Goal: Information Seeking & Learning: Learn about a topic

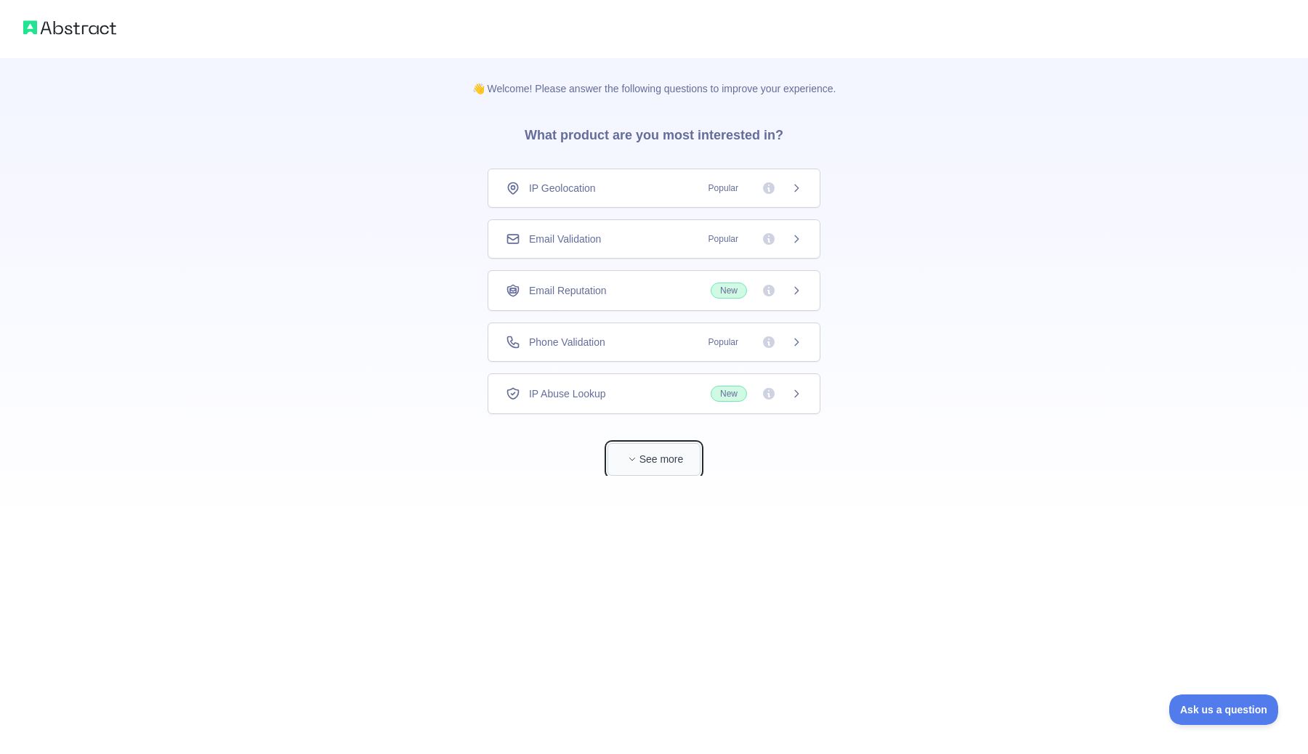
click at [650, 461] on button "See more" at bounding box center [653, 459] width 93 height 33
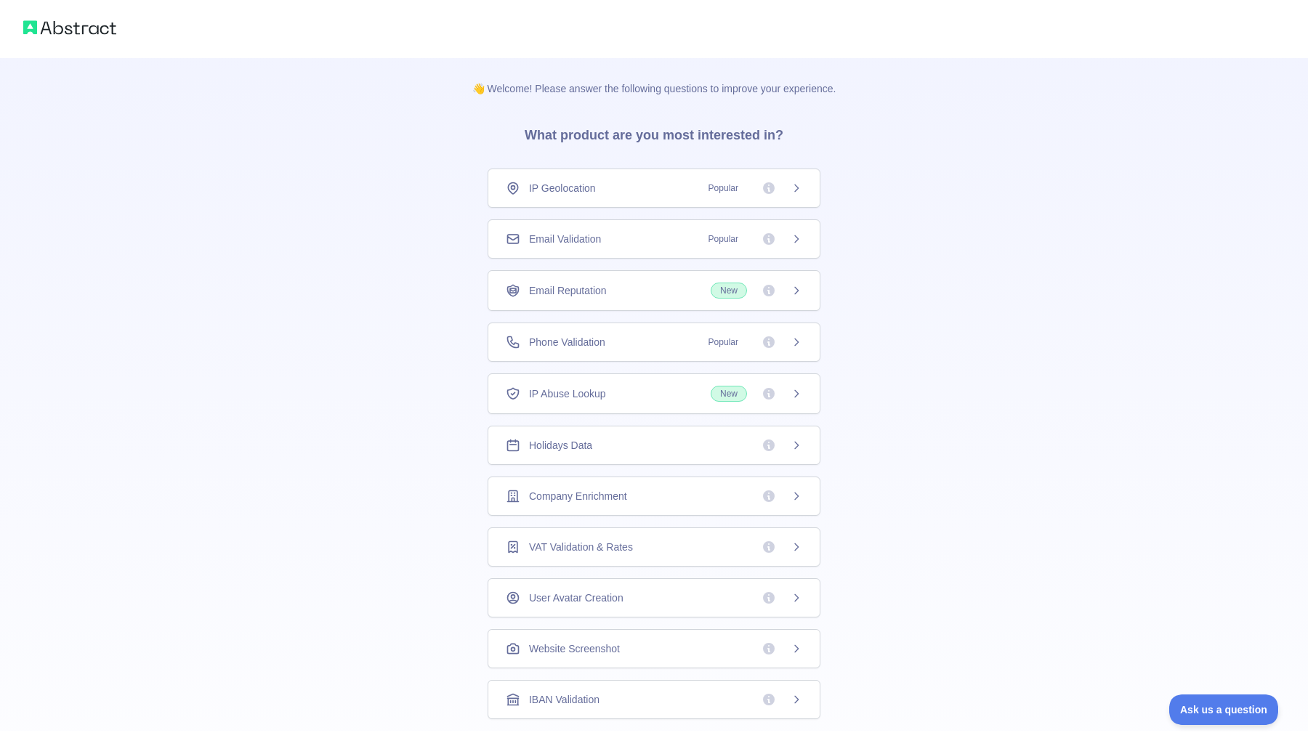
click at [652, 446] on div "Holidays Data" at bounding box center [654, 445] width 296 height 15
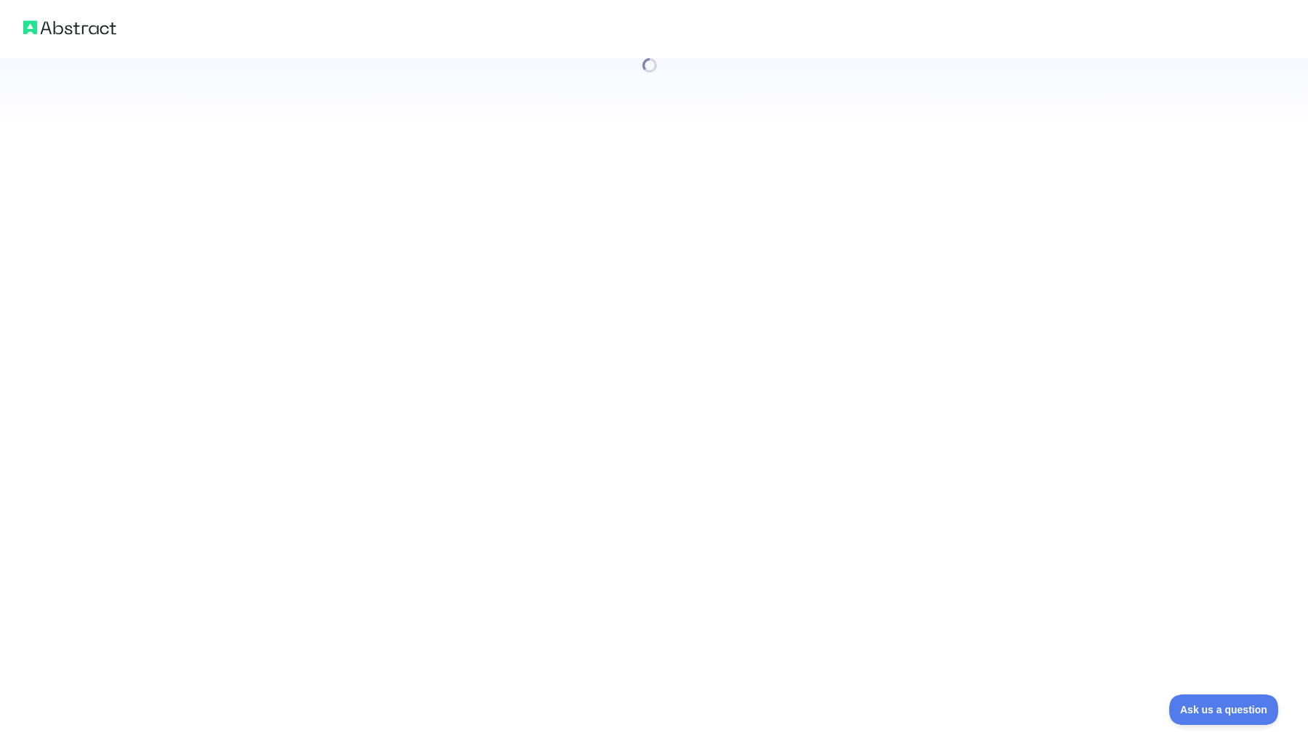
click at [690, 445] on div at bounding box center [654, 377] width 1308 height 754
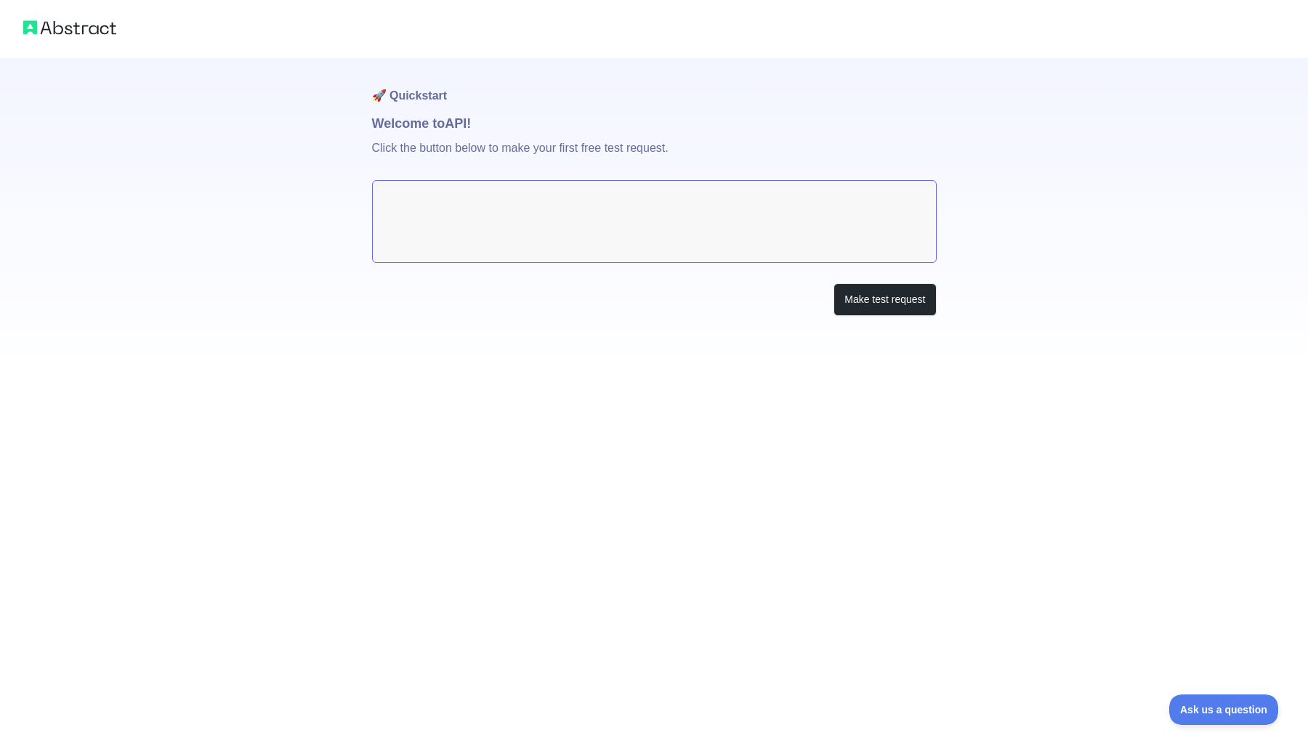
click at [641, 207] on textarea at bounding box center [654, 221] width 564 height 83
click at [860, 299] on button "Make test request" at bounding box center [884, 299] width 102 height 33
click at [463, 198] on textarea at bounding box center [654, 221] width 564 height 83
click at [869, 296] on button "Make test request" at bounding box center [884, 299] width 102 height 33
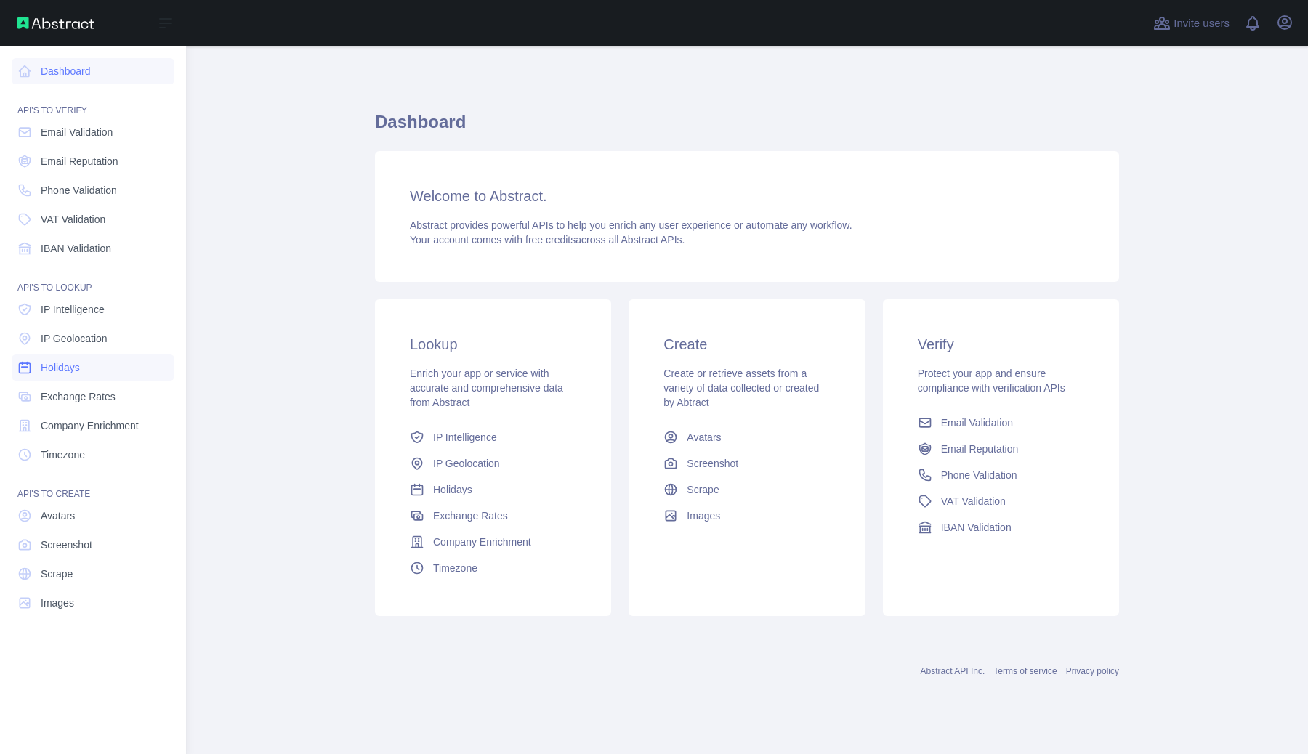
click at [74, 369] on span "Holidays" at bounding box center [60, 367] width 39 height 15
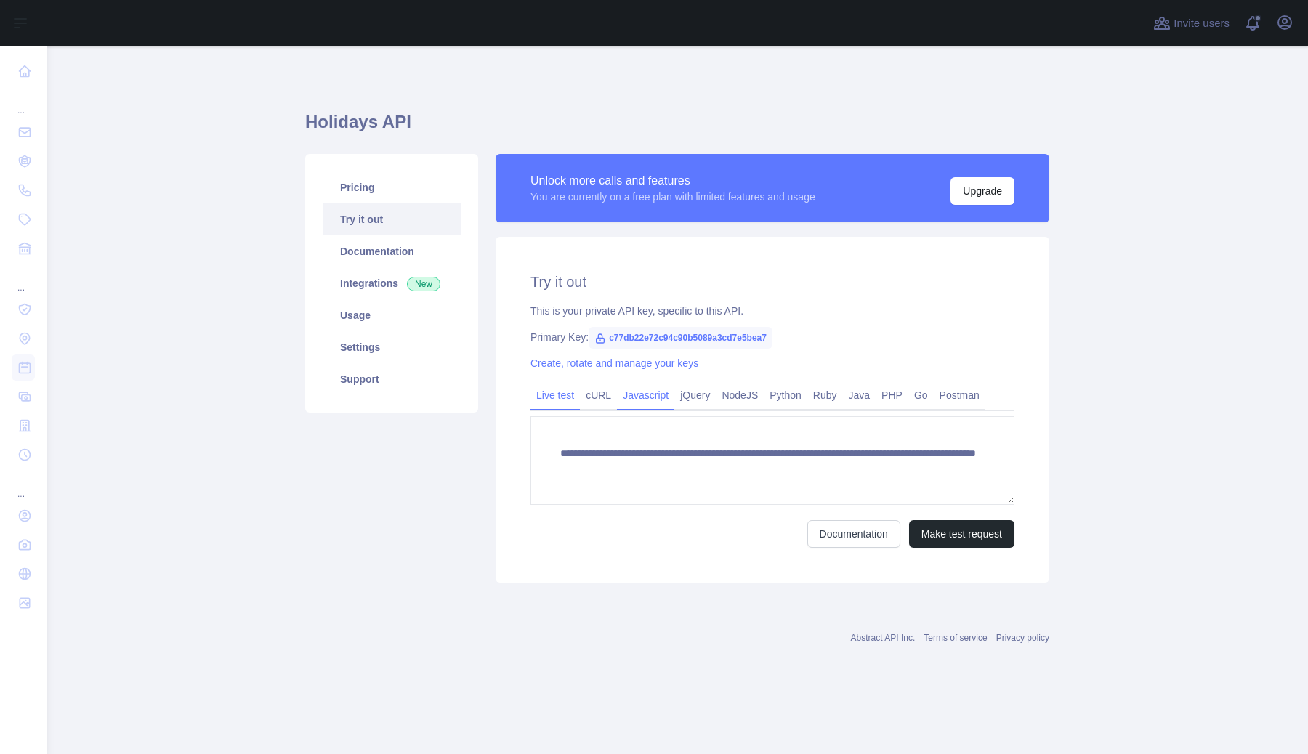
click at [644, 397] on link "Javascript" at bounding box center [645, 395] width 57 height 23
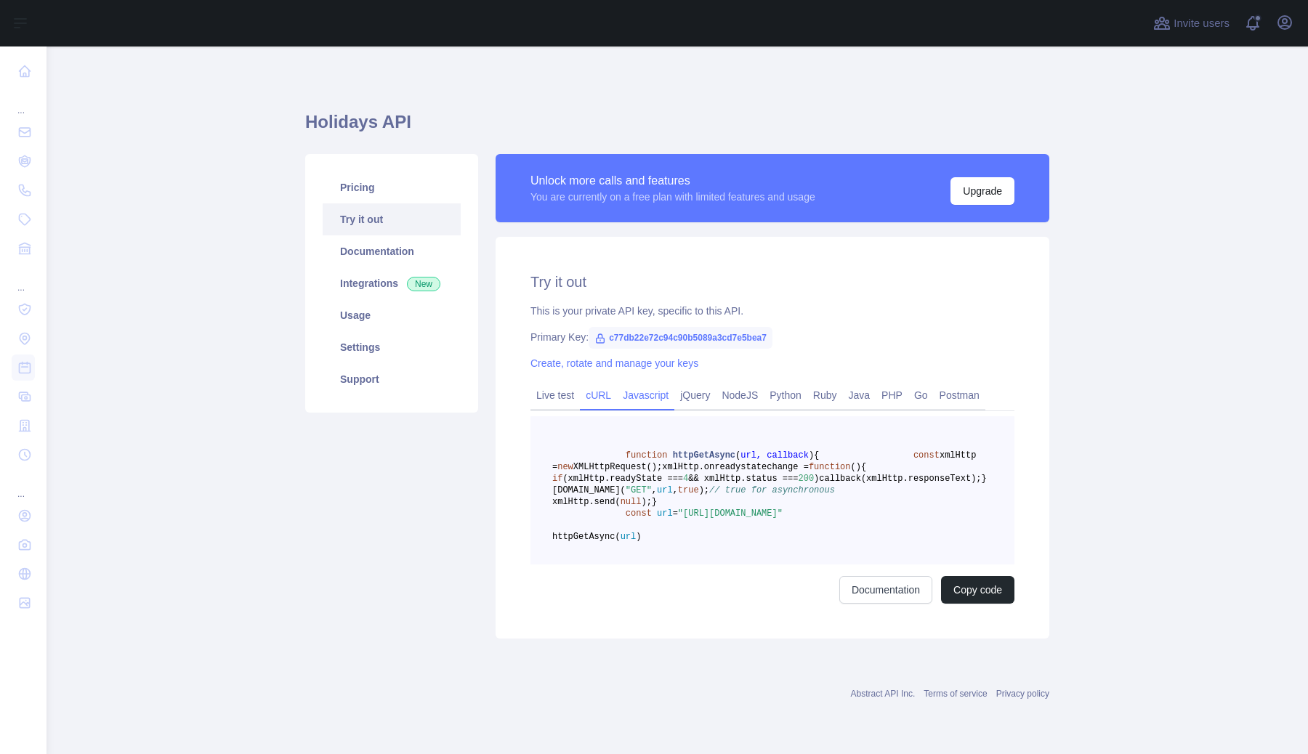
click at [594, 394] on link "cURL" at bounding box center [598, 395] width 37 height 23
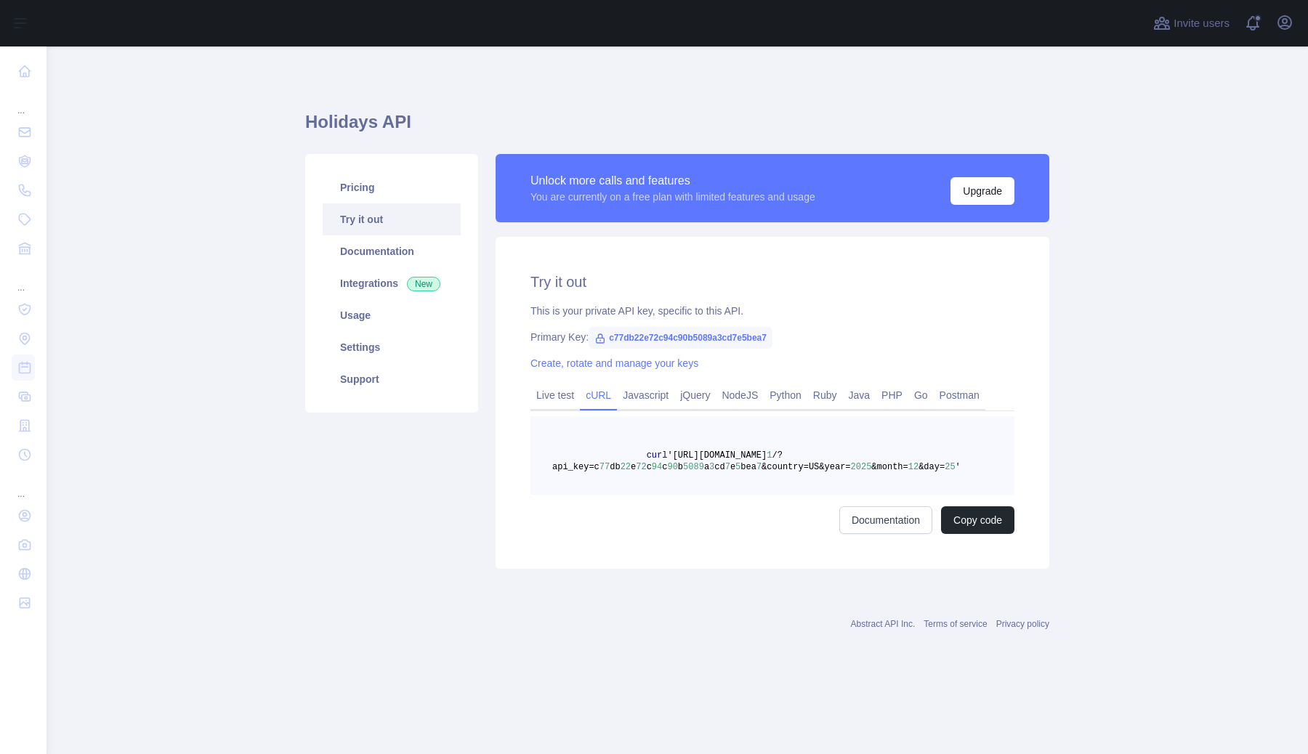
drag, startPoint x: 833, startPoint y: 455, endPoint x: 838, endPoint y: 479, distance: 23.8
click at [838, 479] on pre "curl 'https://holidays.abstractapi.com/v 1 /?api_key=c 77 db 22 e 72 c 94 c 90 …" at bounding box center [772, 455] width 484 height 78
drag, startPoint x: 767, startPoint y: 454, endPoint x: 767, endPoint y: 491, distance: 37.0
click at [767, 490] on pre "curl 'https://holidays.abstractapi.com/v 1 /?api_key=c 77 db 22 e 72 c 94 c 90 …" at bounding box center [772, 455] width 484 height 78
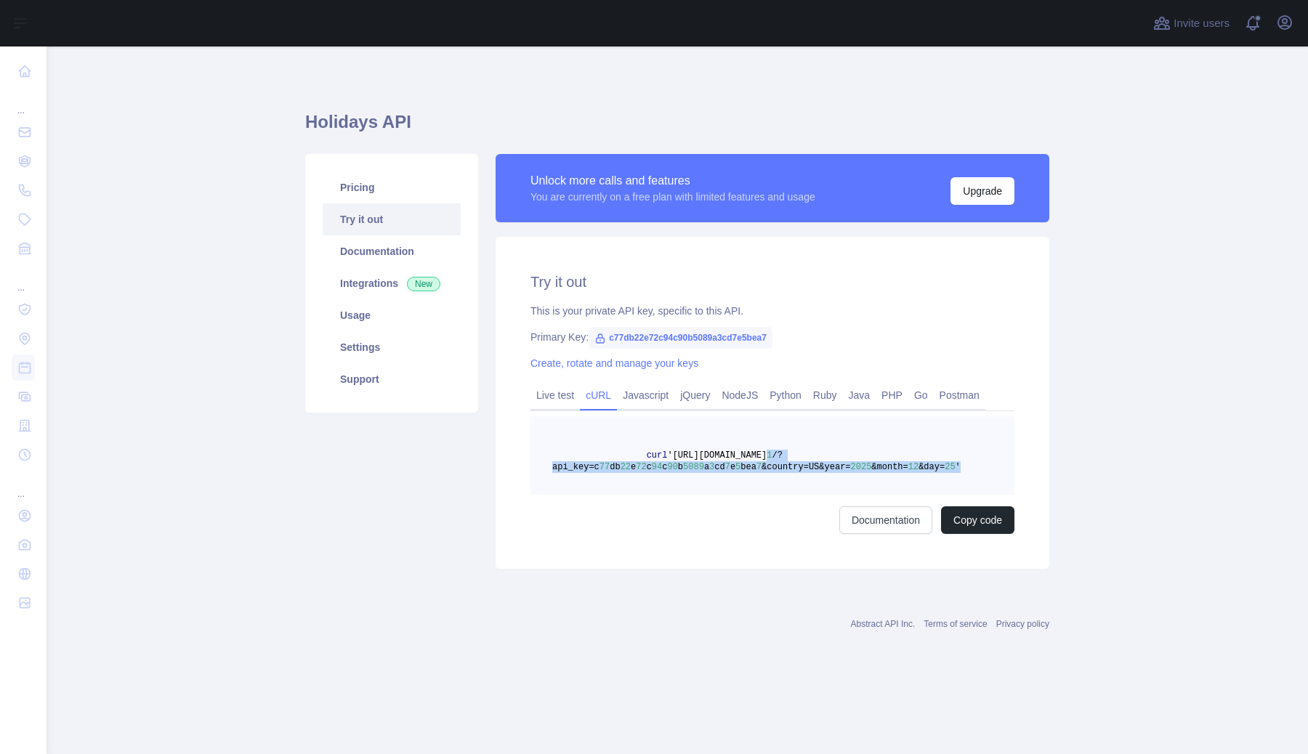
click at [767, 491] on pre "curl 'https://holidays.abstractapi.com/v 1 /?api_key=c 77 db 22 e 72 c 94 c 90 …" at bounding box center [772, 455] width 484 height 78
click at [666, 397] on link "Javascript" at bounding box center [645, 395] width 57 height 23
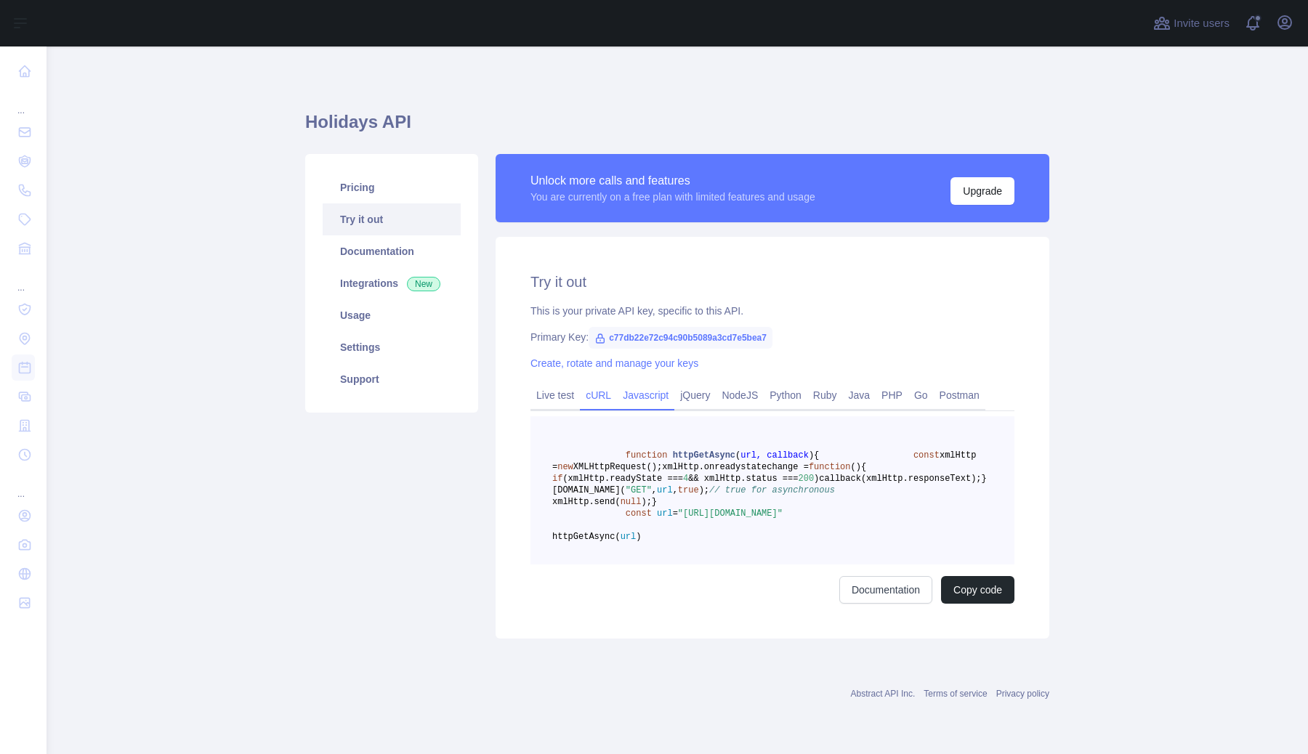
click at [607, 390] on link "cURL" at bounding box center [598, 395] width 37 height 23
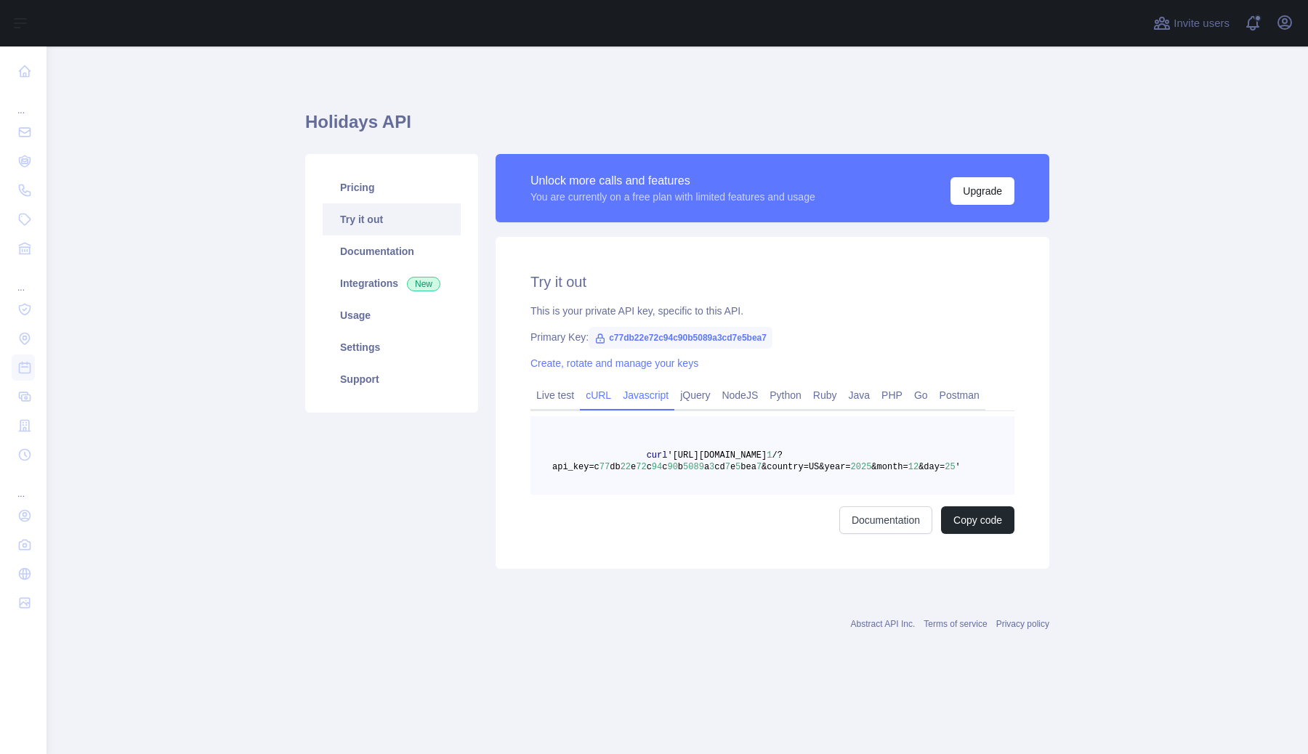
click at [646, 400] on link "Javascript" at bounding box center [645, 395] width 57 height 23
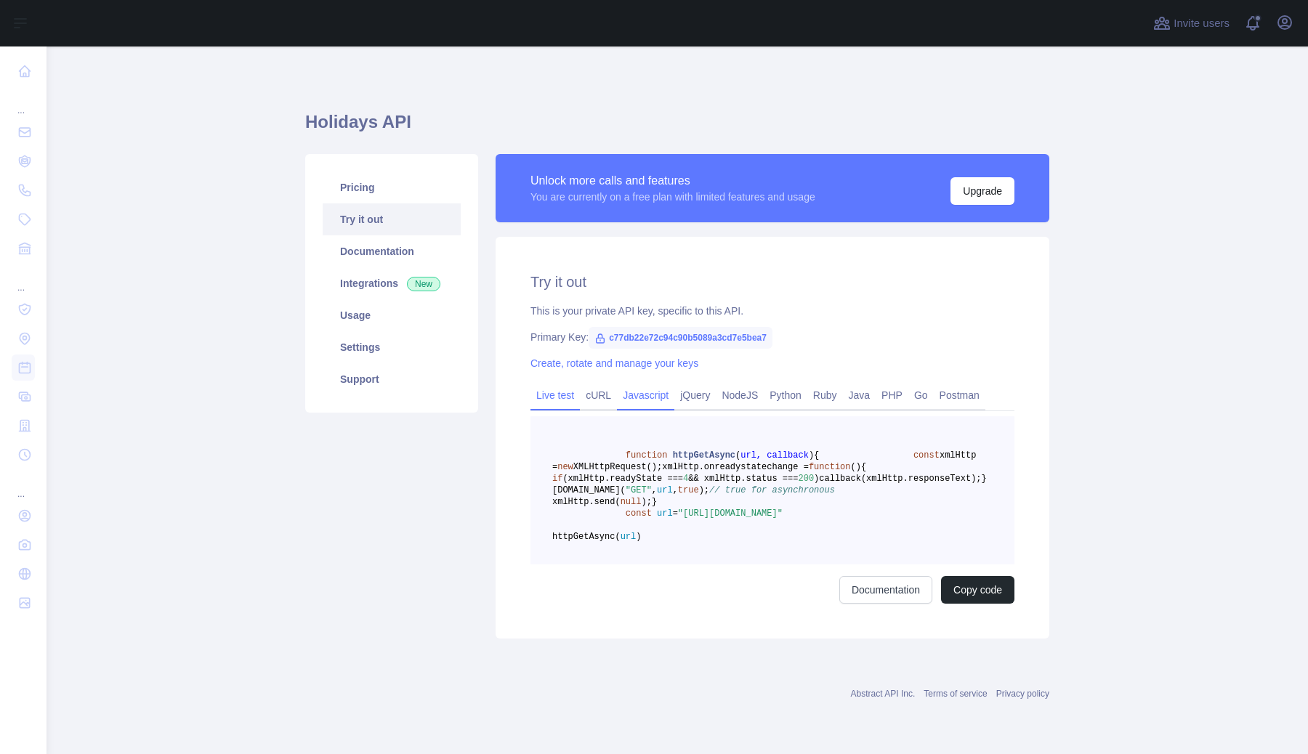
click at [563, 397] on link "Live test" at bounding box center [554, 395] width 49 height 23
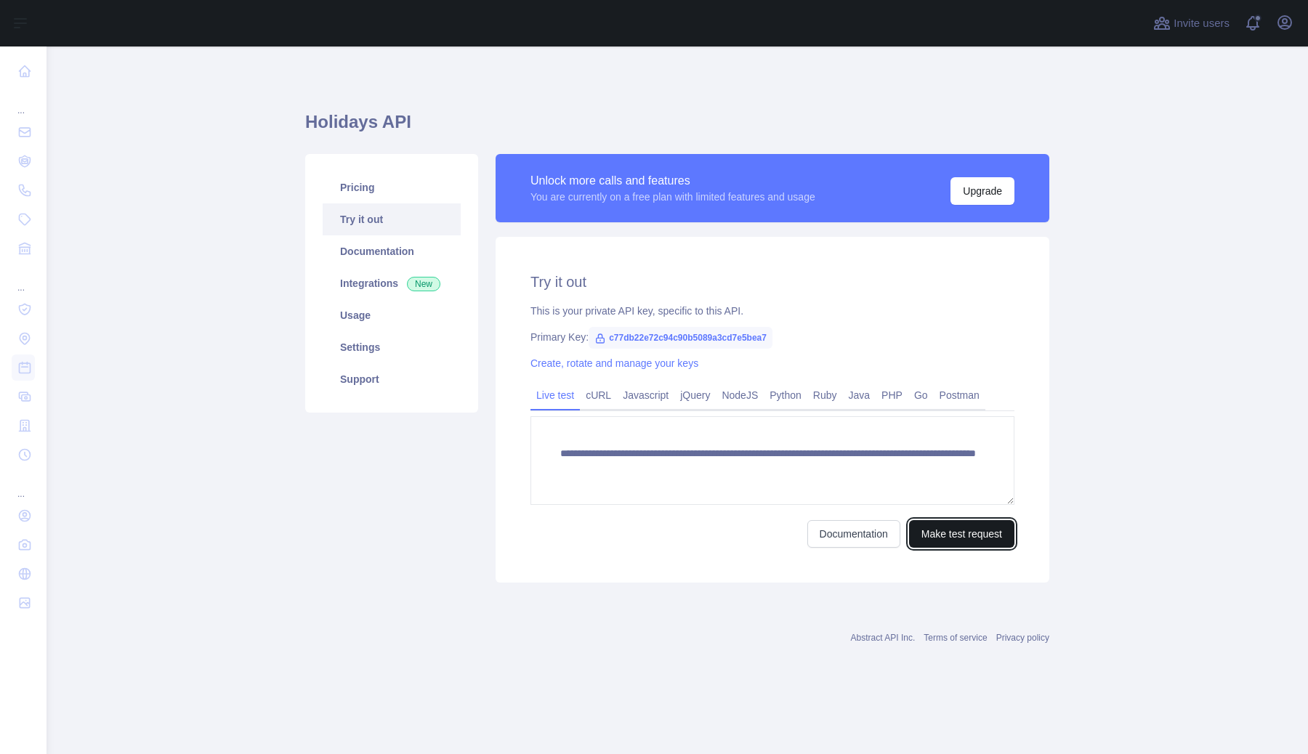
click at [942, 527] on button "Make test request" at bounding box center [961, 534] width 105 height 28
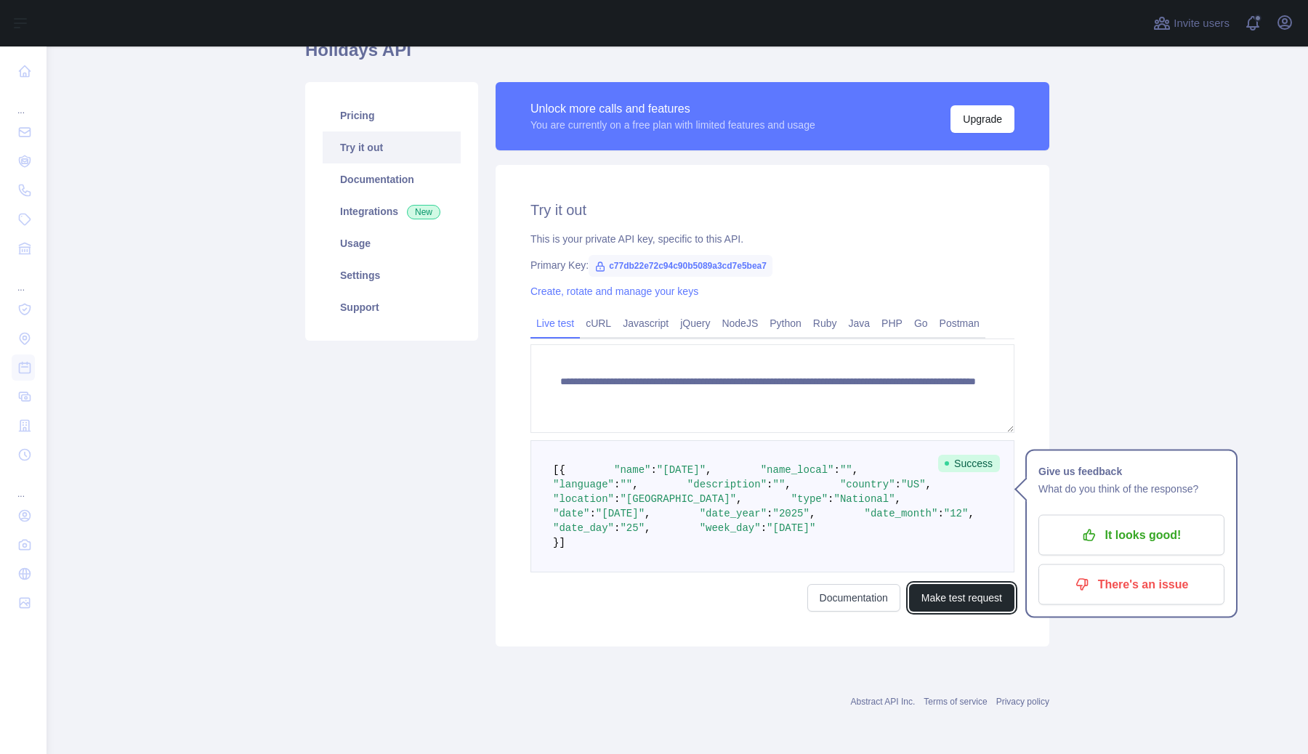
scroll to position [191, 0]
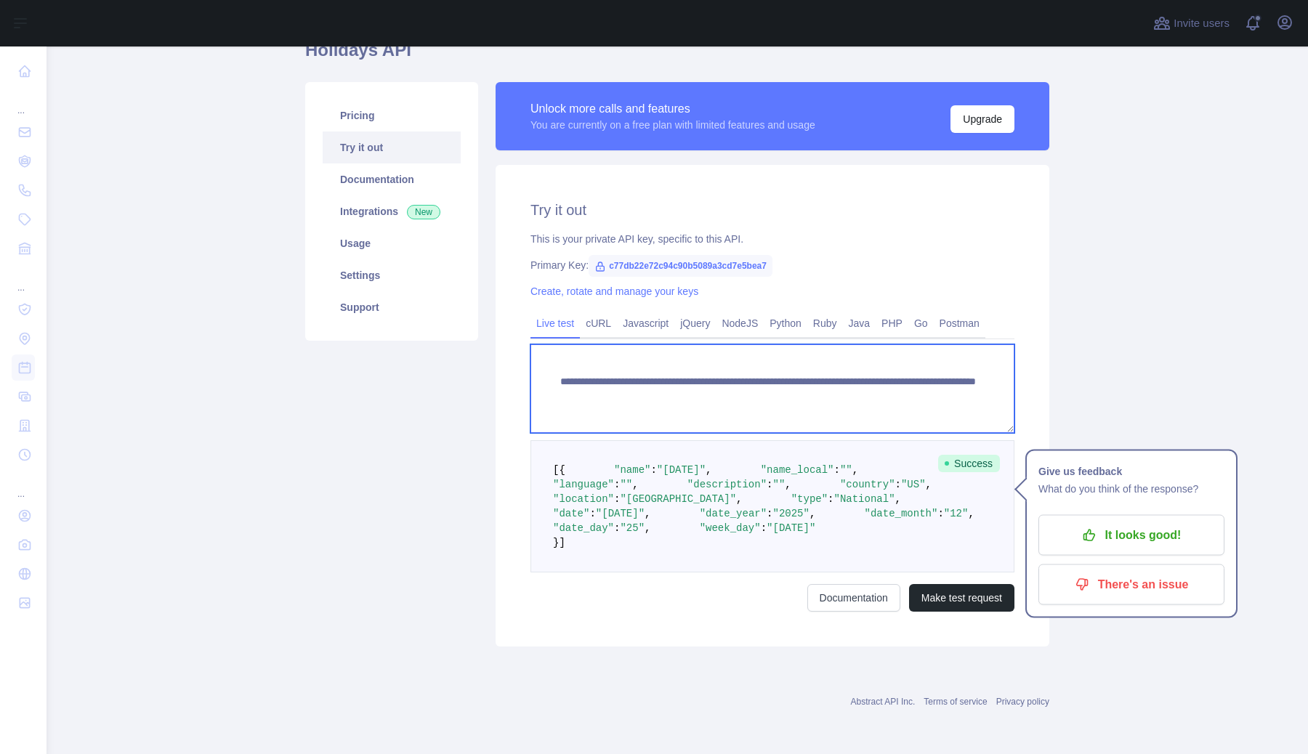
click at [764, 344] on textarea "**********" at bounding box center [772, 388] width 484 height 89
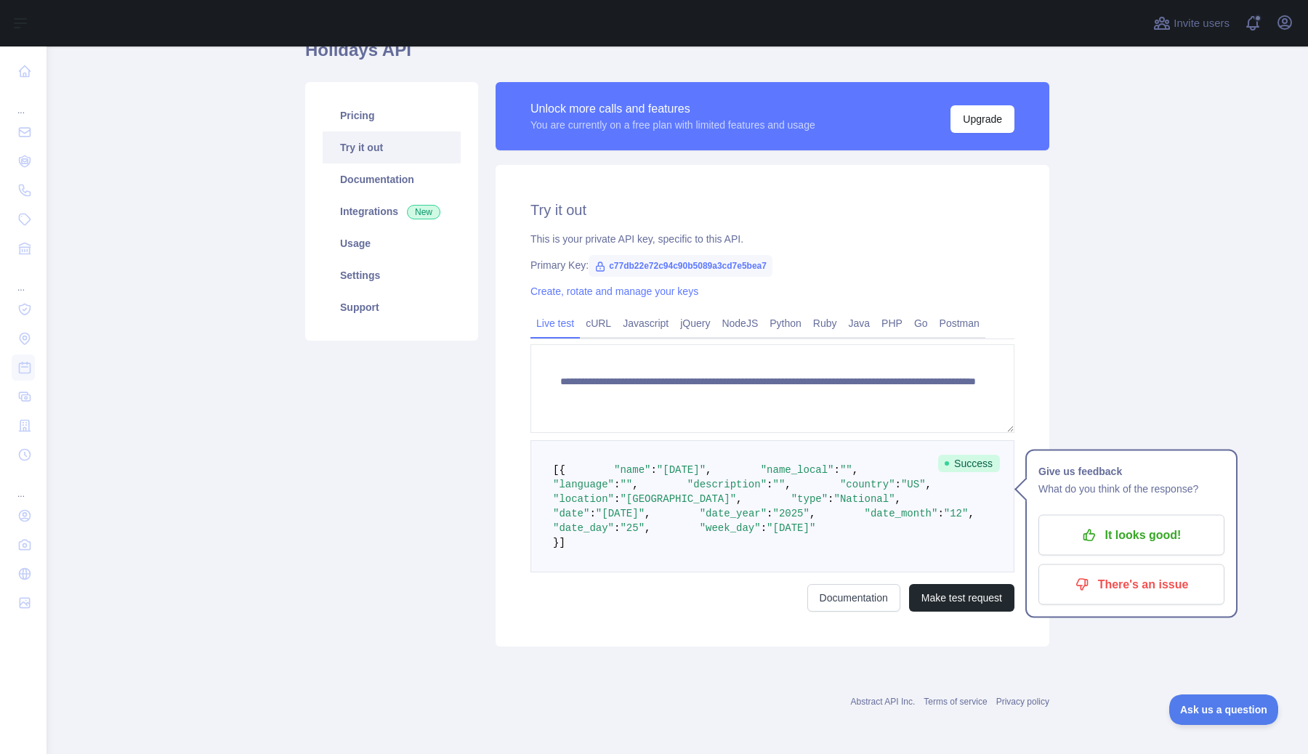
click at [523, 471] on div "**********" at bounding box center [772, 406] width 554 height 482
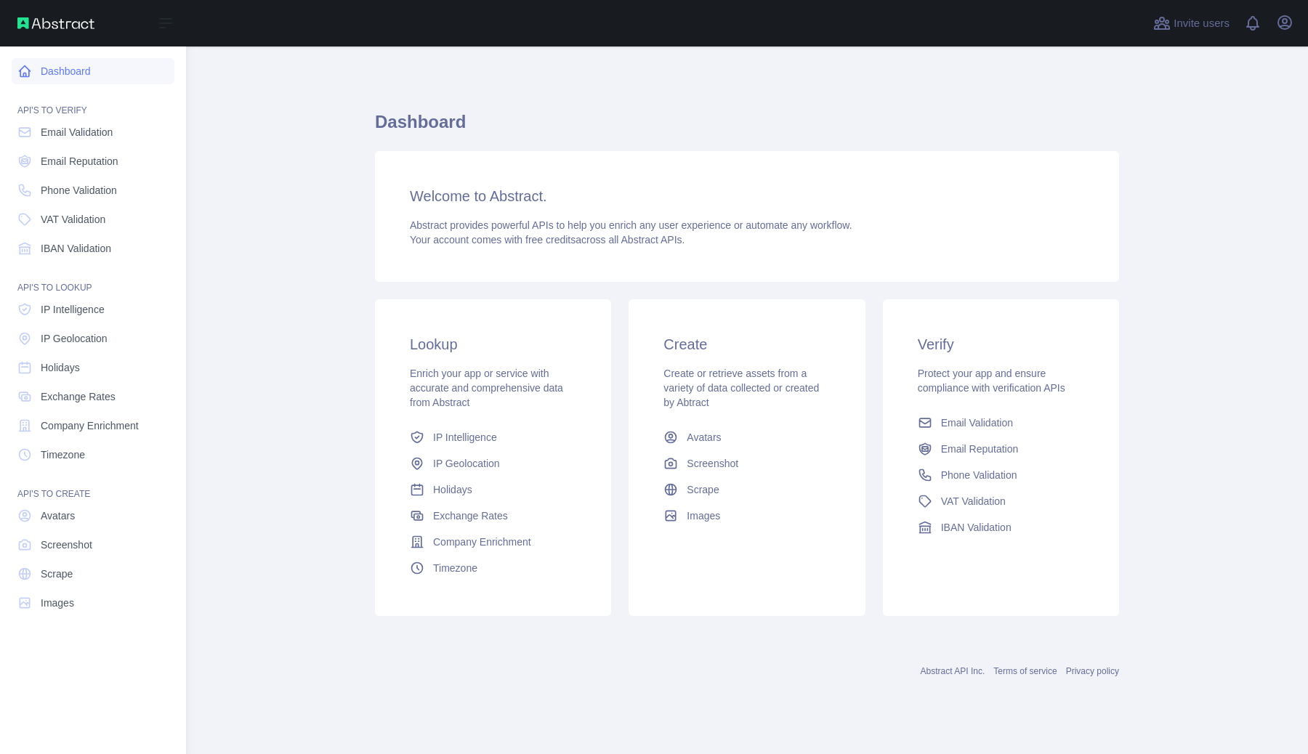
click at [73, 70] on link "Dashboard" at bounding box center [93, 71] width 163 height 26
click at [99, 218] on span "VAT Validation" at bounding box center [73, 219] width 65 height 15
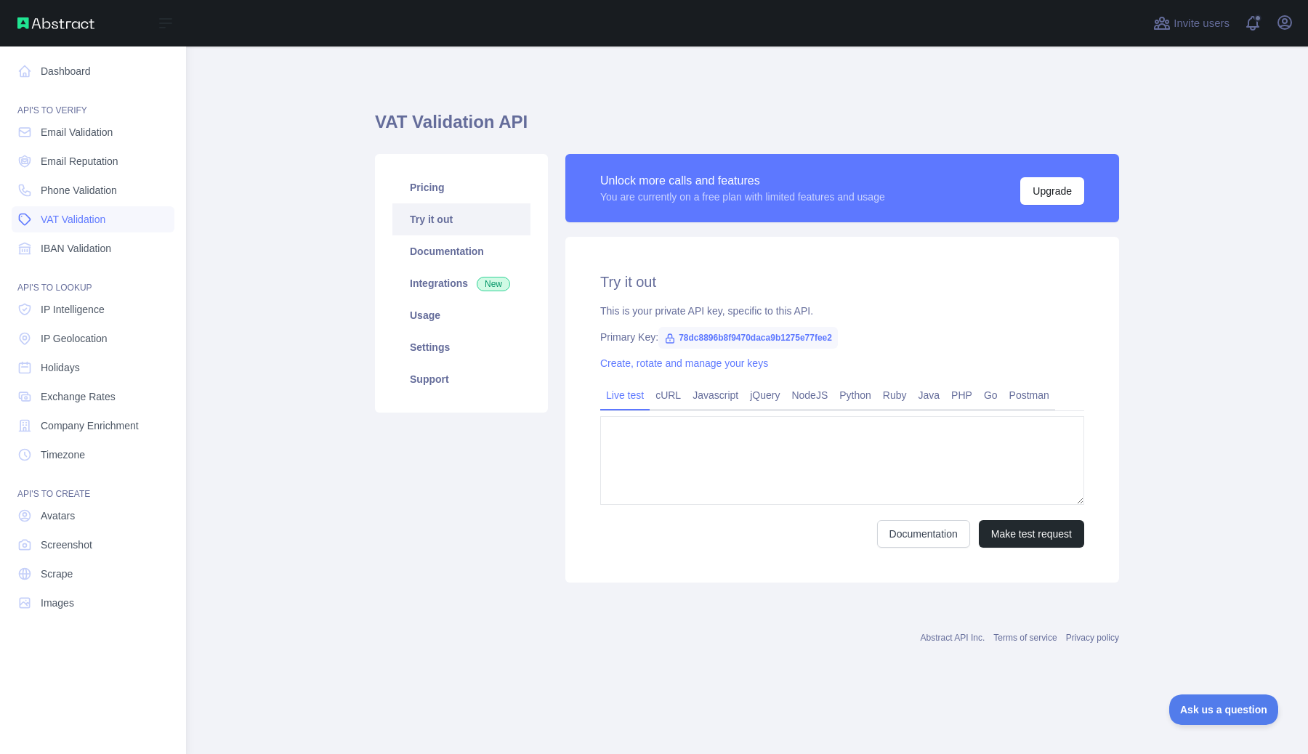
type textarea "**********"
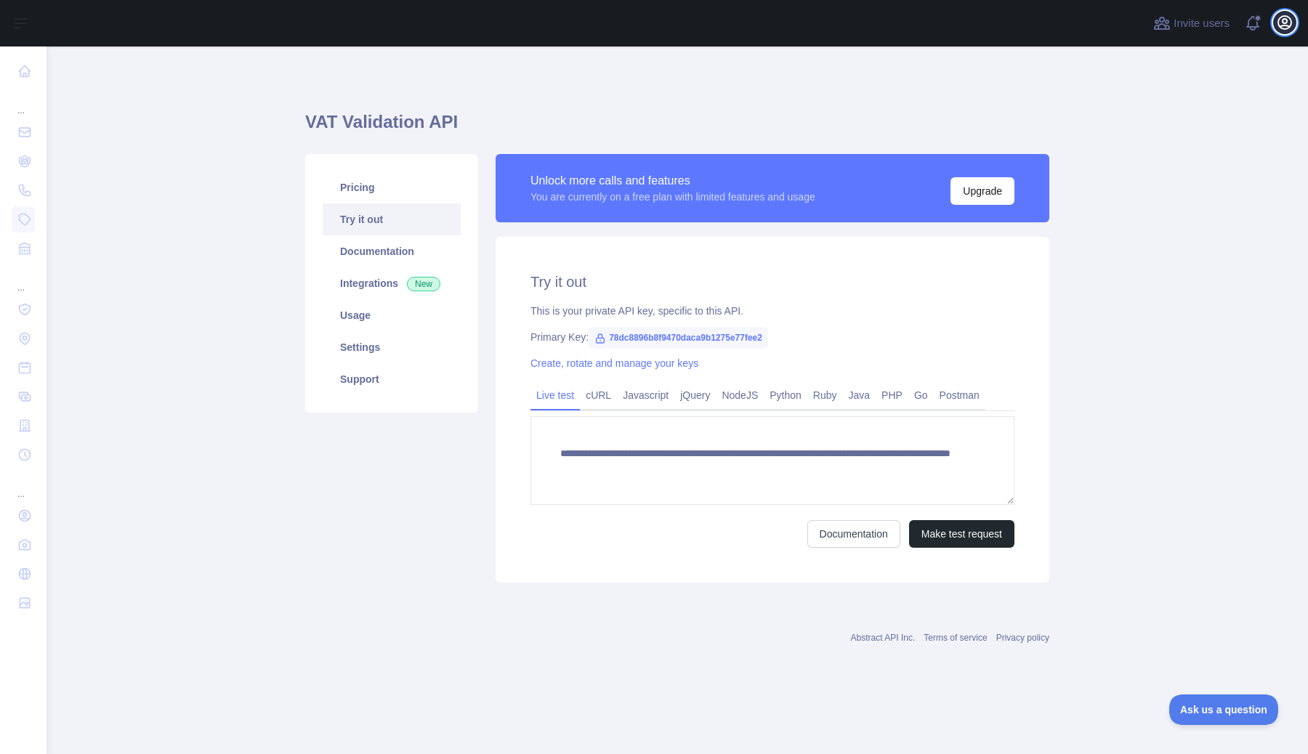
click at [1275, 25] on button "Open user menu" at bounding box center [1284, 22] width 23 height 23
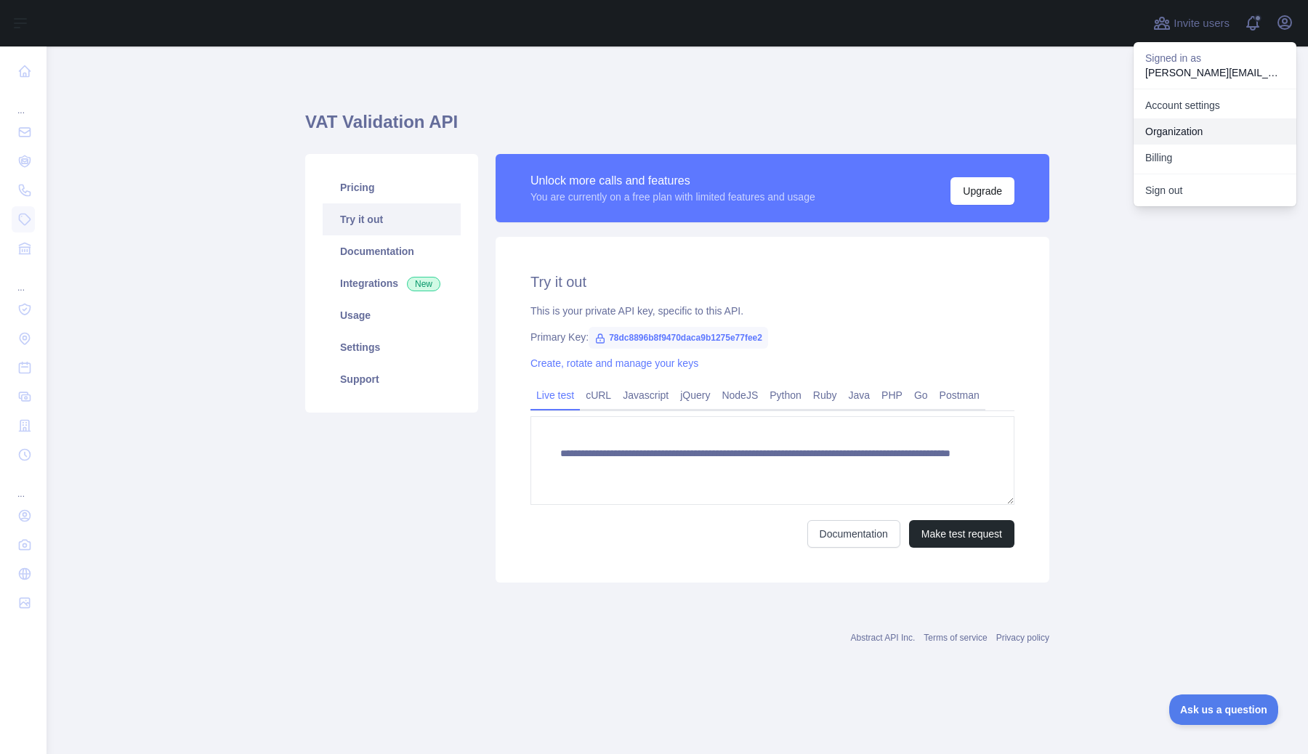
click at [1207, 104] on link "Account settings" at bounding box center [1214, 105] width 163 height 26
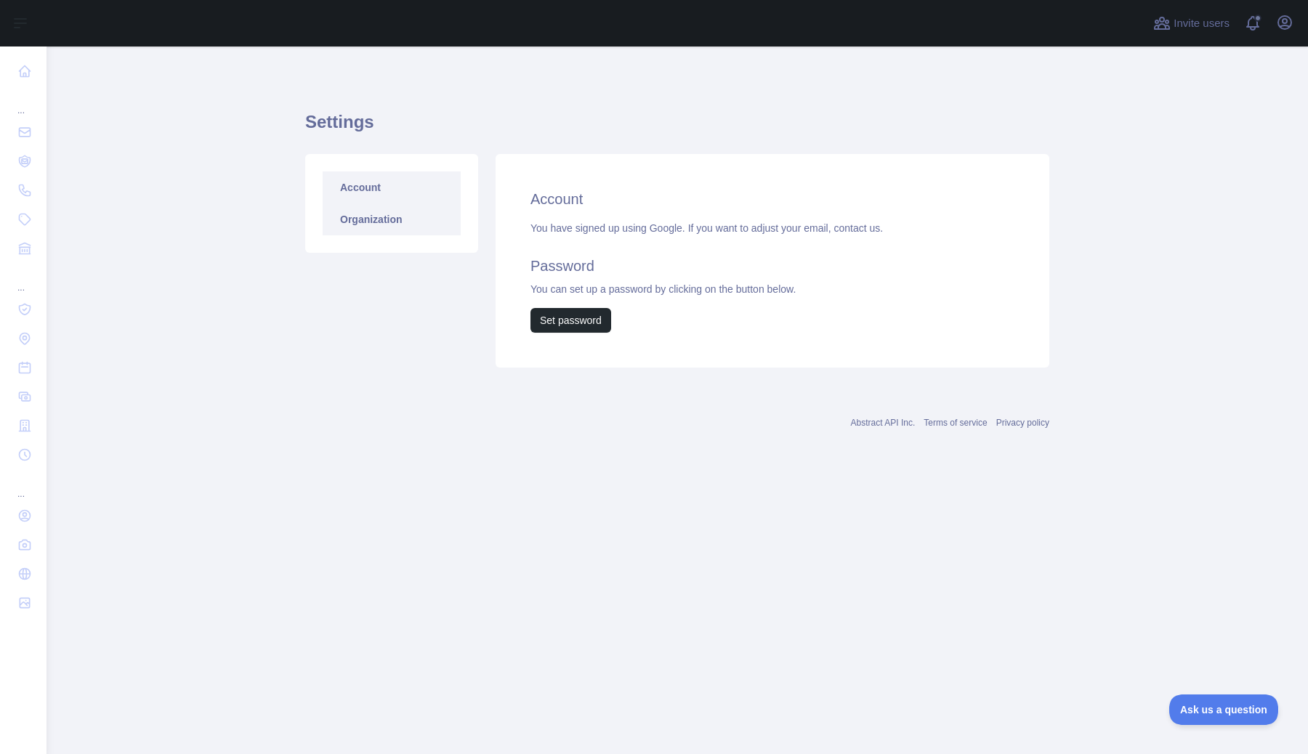
click at [389, 217] on link "Organization" at bounding box center [392, 219] width 138 height 32
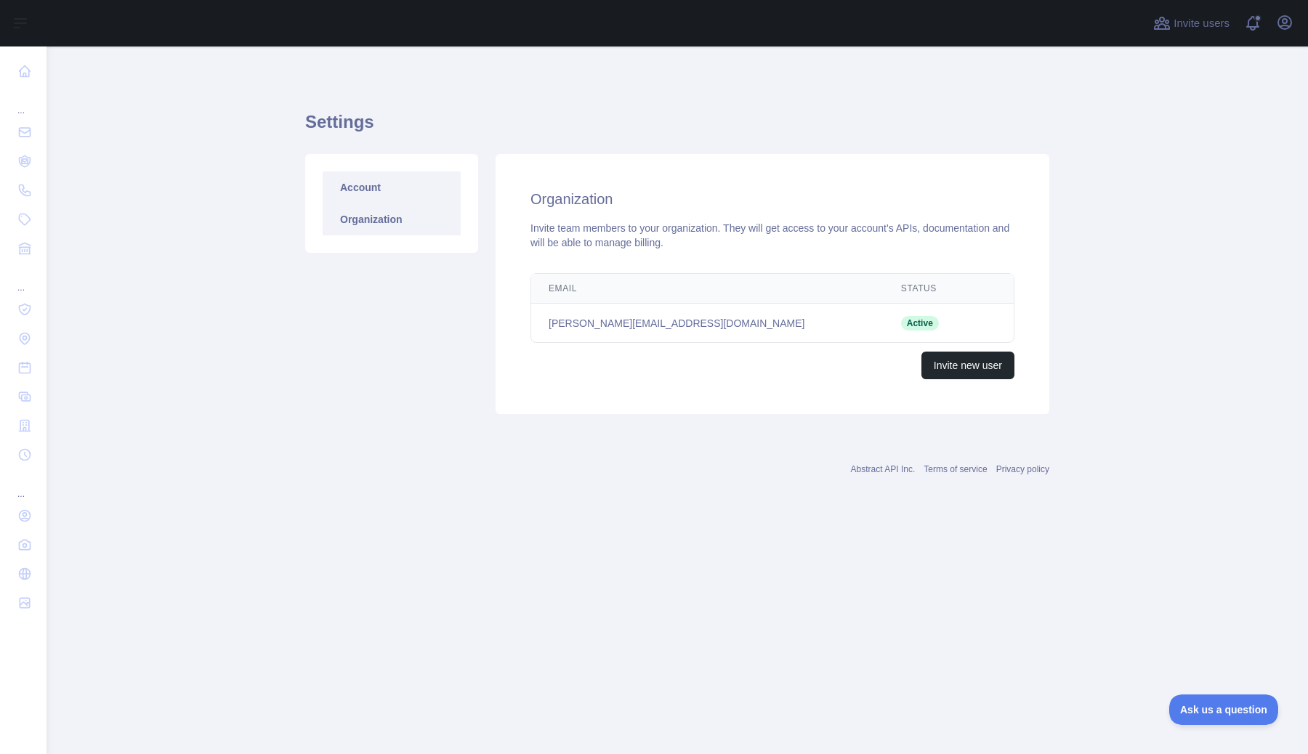
click at [395, 182] on link "Account" at bounding box center [392, 187] width 138 height 32
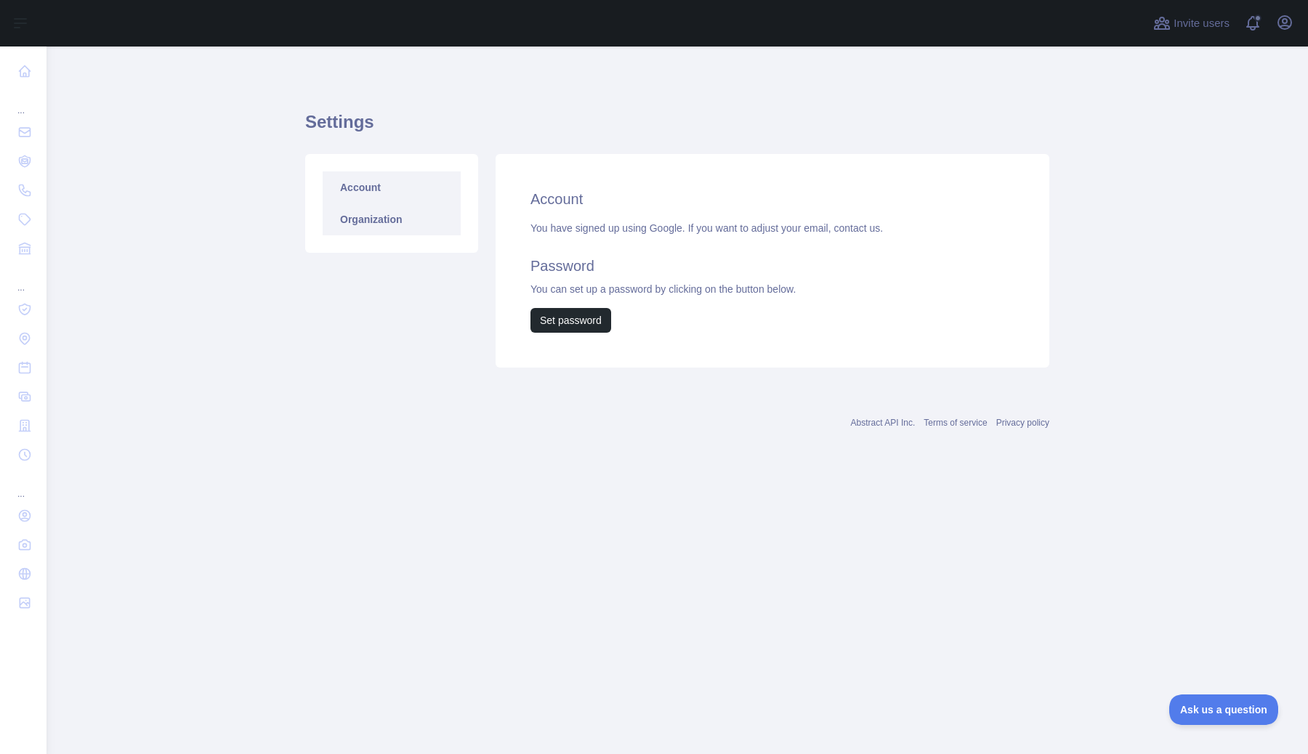
click at [365, 228] on link "Organization" at bounding box center [392, 219] width 138 height 32
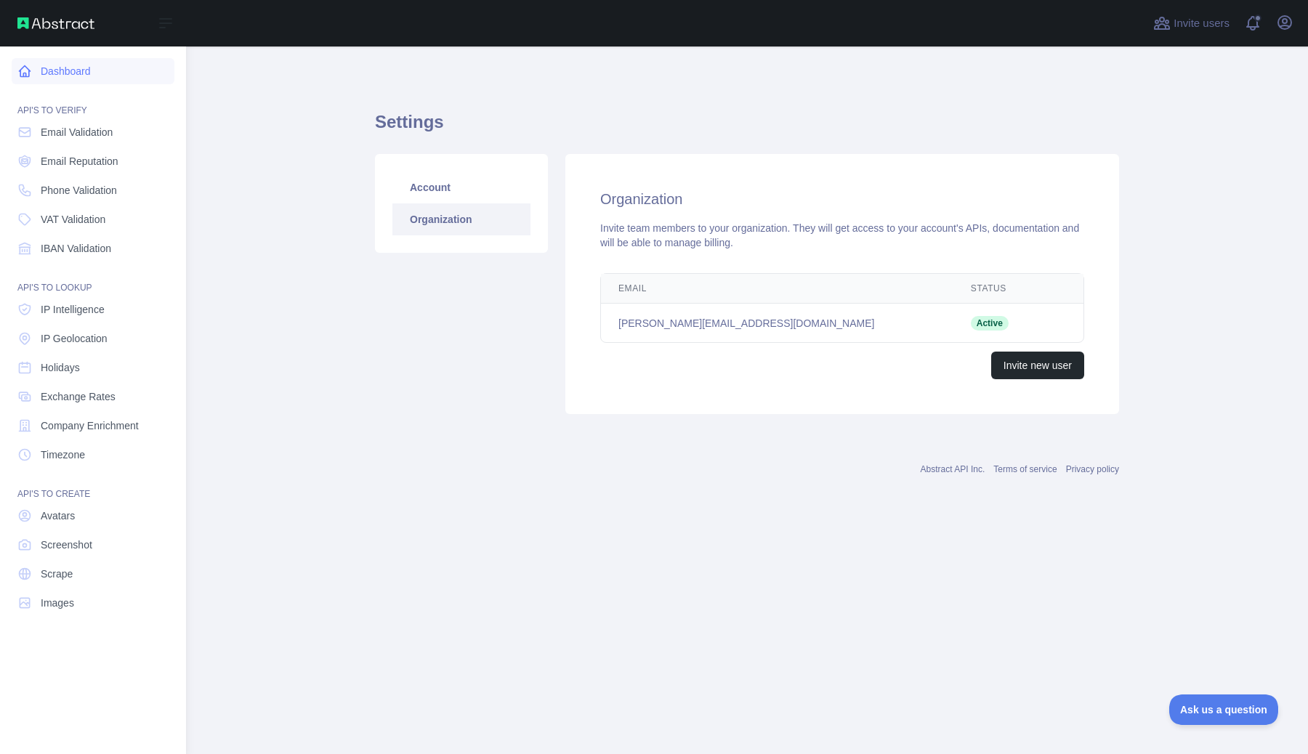
click at [32, 74] on link "Dashboard" at bounding box center [93, 71] width 163 height 26
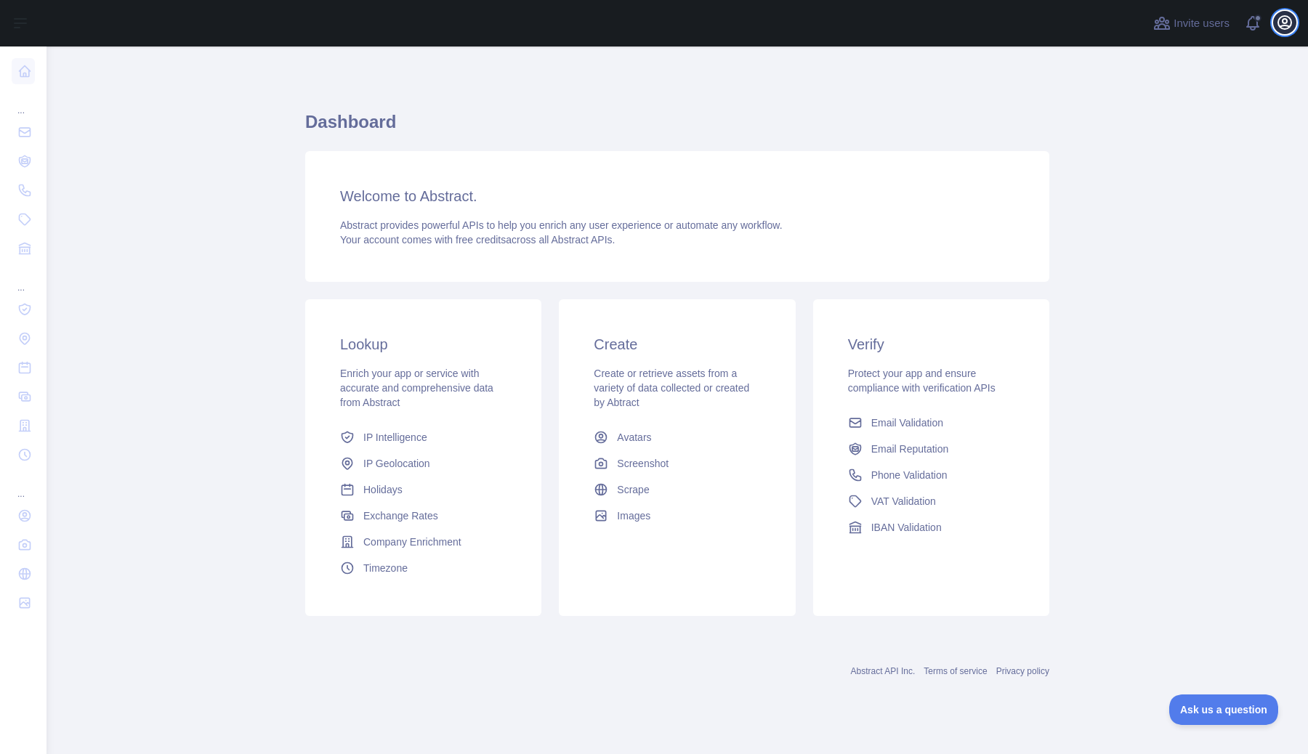
click at [1287, 25] on icon "button" at bounding box center [1284, 22] width 17 height 17
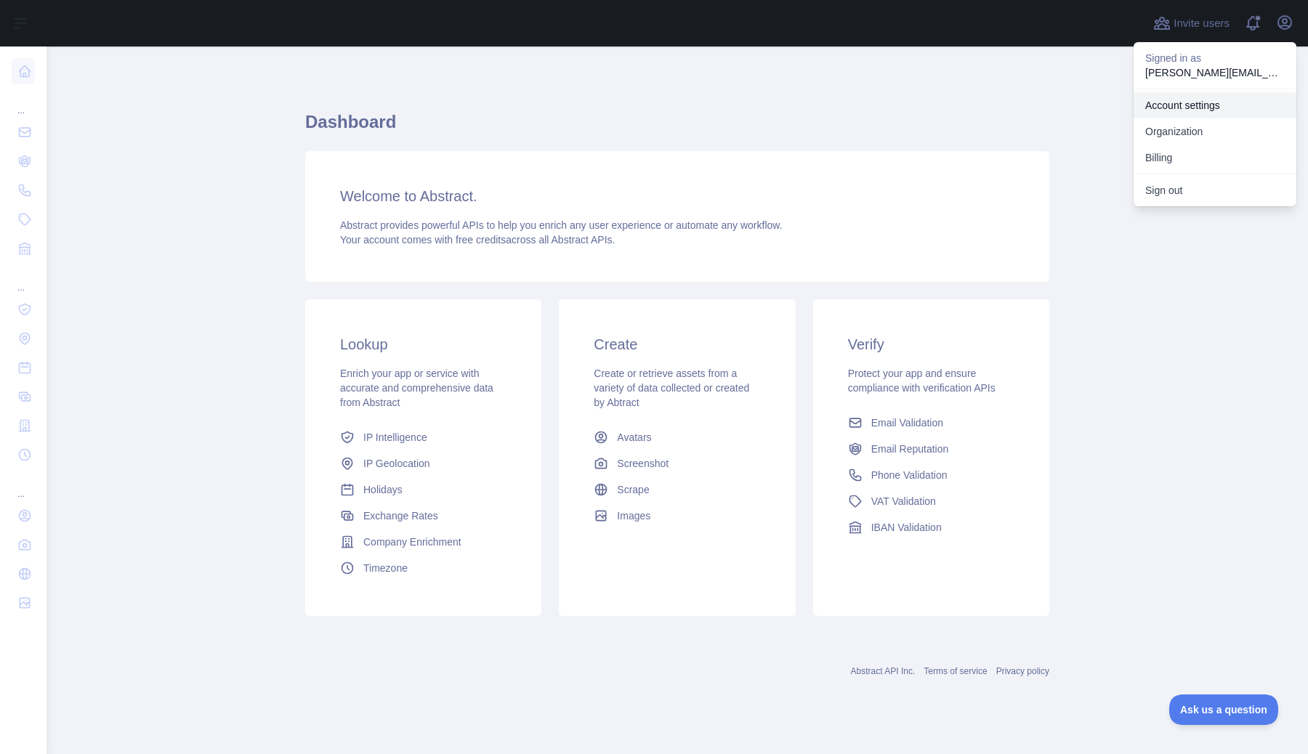
click at [1251, 96] on link "Account settings" at bounding box center [1214, 105] width 163 height 26
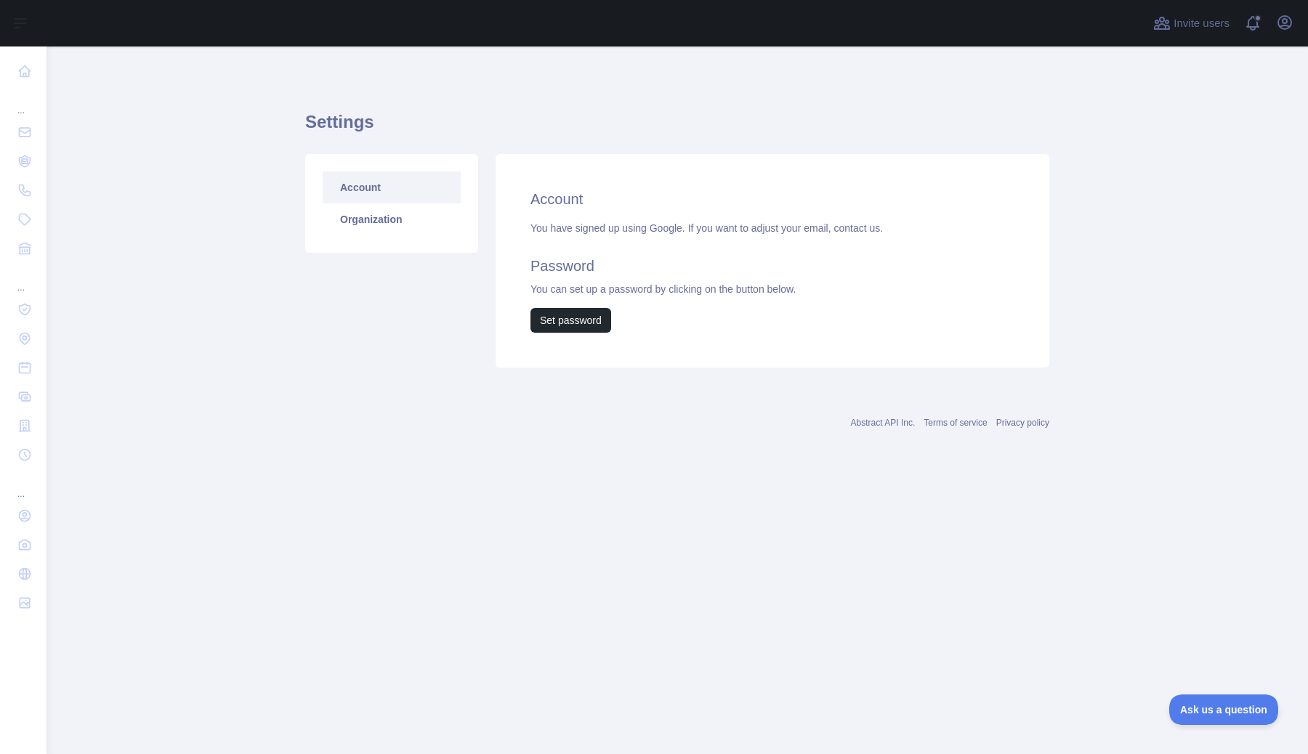
click at [581, 204] on h2 "Account" at bounding box center [772, 199] width 484 height 20
click at [433, 221] on link "Organization" at bounding box center [392, 219] width 138 height 32
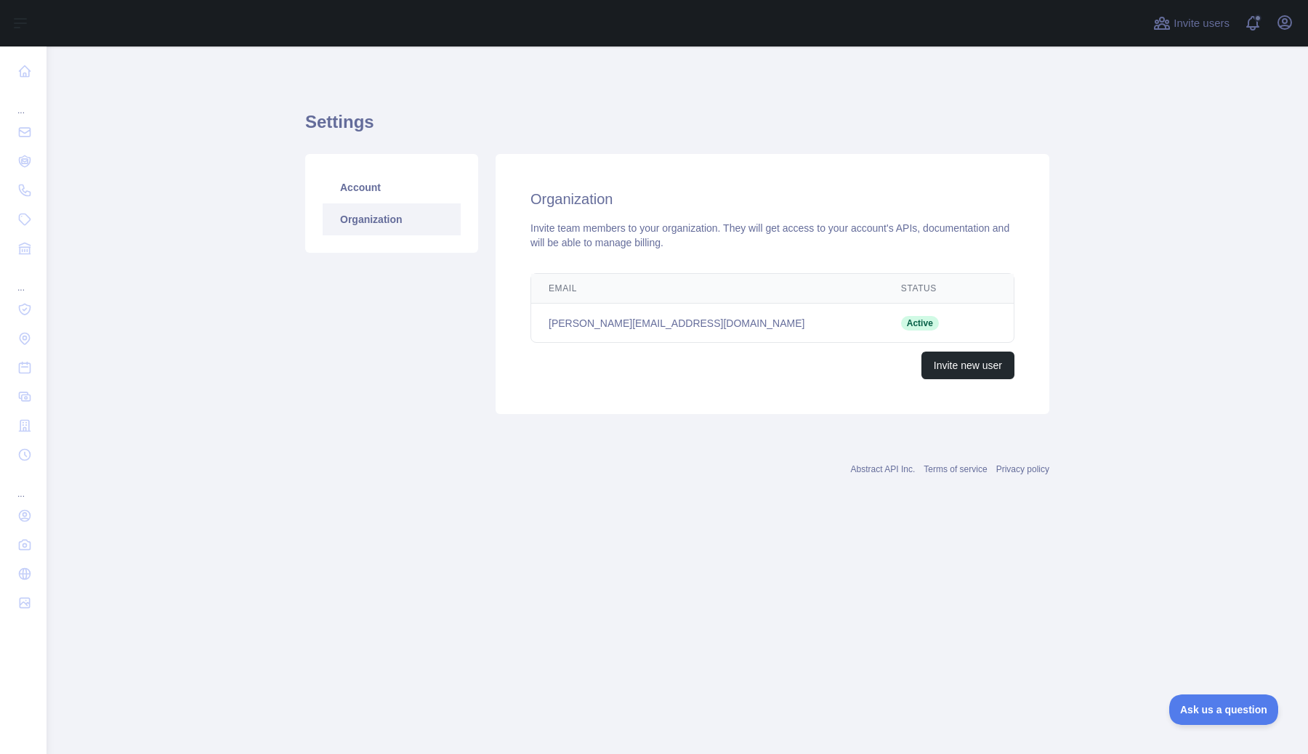
click at [771, 308] on td "julian.rulliansyah@luniasola.com" at bounding box center [707, 323] width 352 height 39
click at [402, 190] on link "Account" at bounding box center [392, 187] width 138 height 32
